Goal: Task Accomplishment & Management: Manage account settings

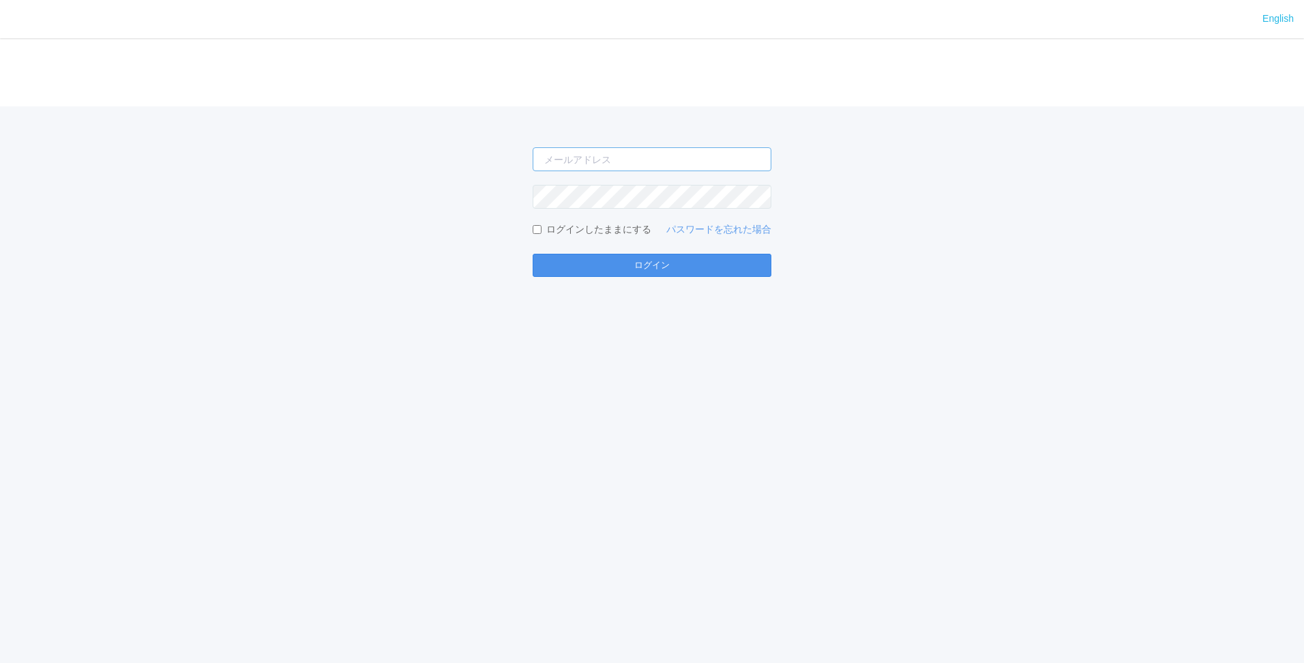
type input "[PERSON_NAME][EMAIL_ADDRESS][DOMAIN_NAME]"
click at [647, 269] on button "ログイン" at bounding box center [652, 265] width 239 height 23
type input "[PERSON_NAME][EMAIL_ADDRESS][DOMAIN_NAME]"
click at [681, 278] on div "English ログイン [PERSON_NAME][EMAIL_ADDRESS][DOMAIN_NAME] ログインしたままにする パスワードを忘れた場合 …" at bounding box center [652, 331] width 1304 height 663
